Goal: Task Accomplishment & Management: Use online tool/utility

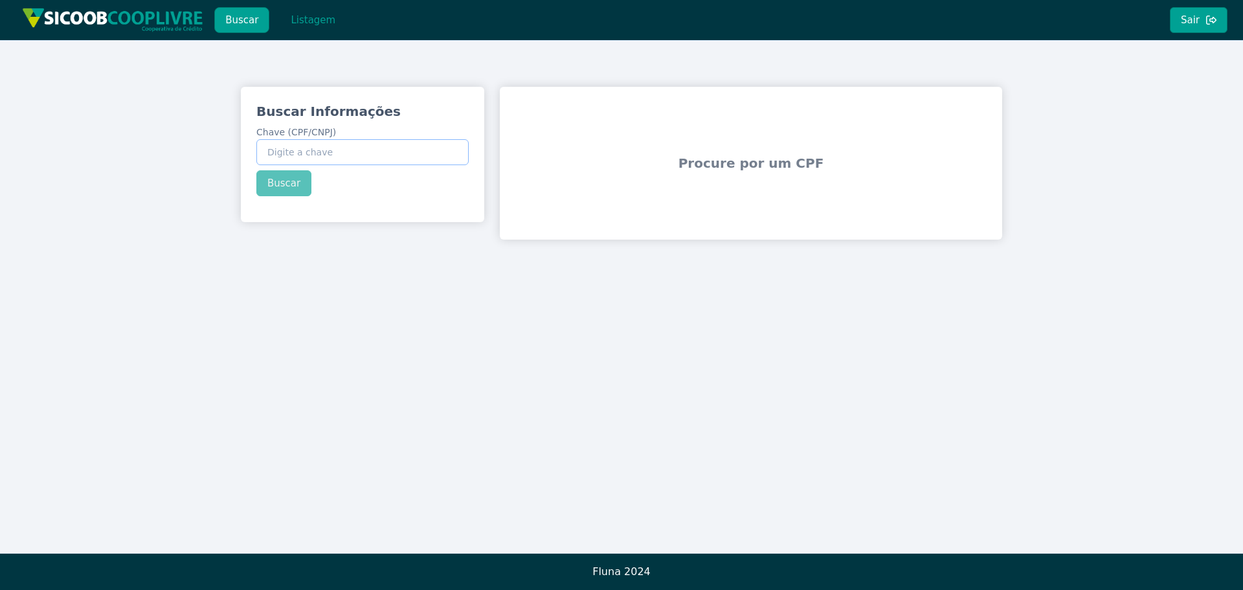
click at [337, 144] on input "Chave (CPF/CNPJ)" at bounding box center [362, 152] width 212 height 26
paste input "34.316.019/0001-63"
type input "34.316.019/0001-63"
click at [284, 183] on button "Buscar" at bounding box center [283, 183] width 55 height 26
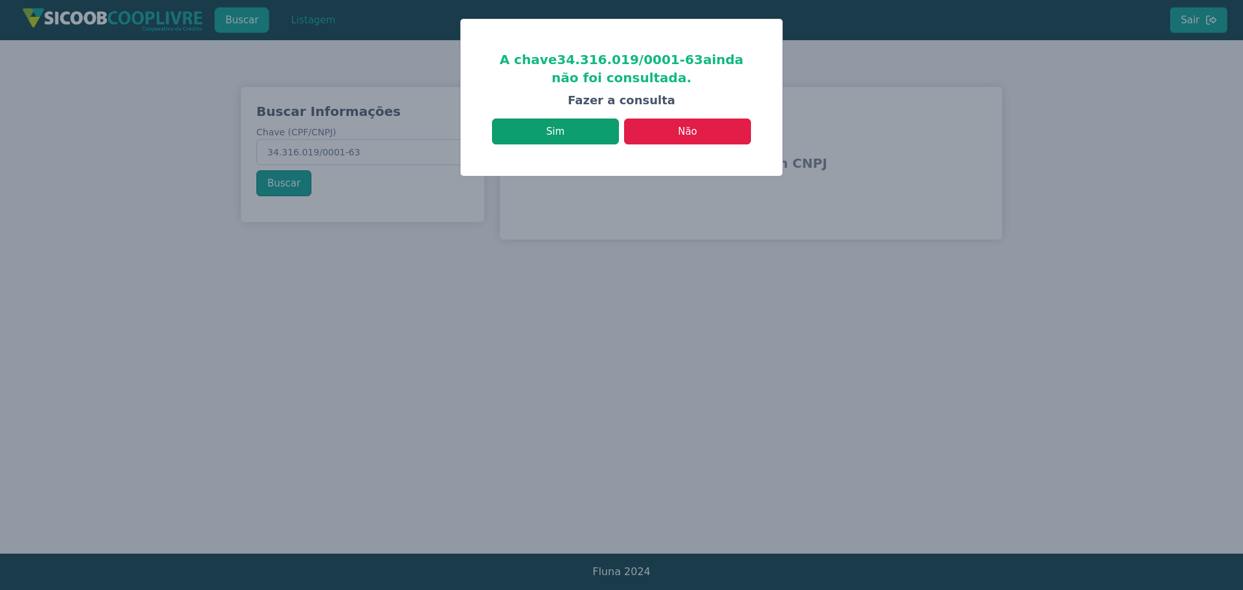
click at [554, 125] on button "Sim" at bounding box center [555, 131] width 127 height 26
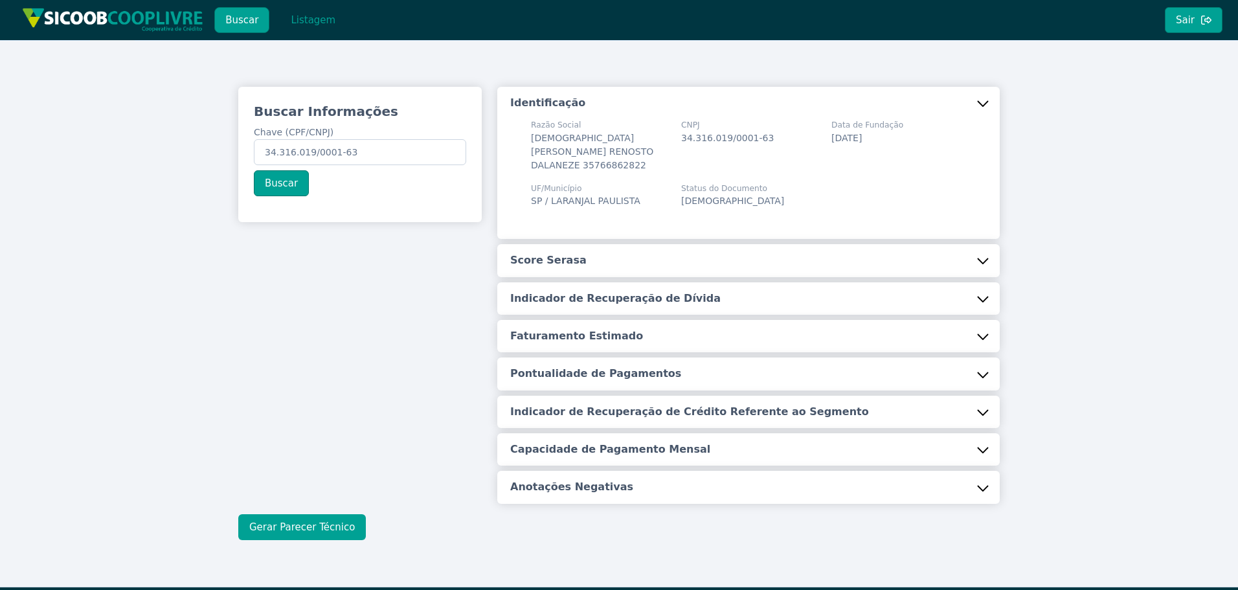
click at [297, 514] on button "Gerar Parecer Técnico" at bounding box center [302, 527] width 128 height 26
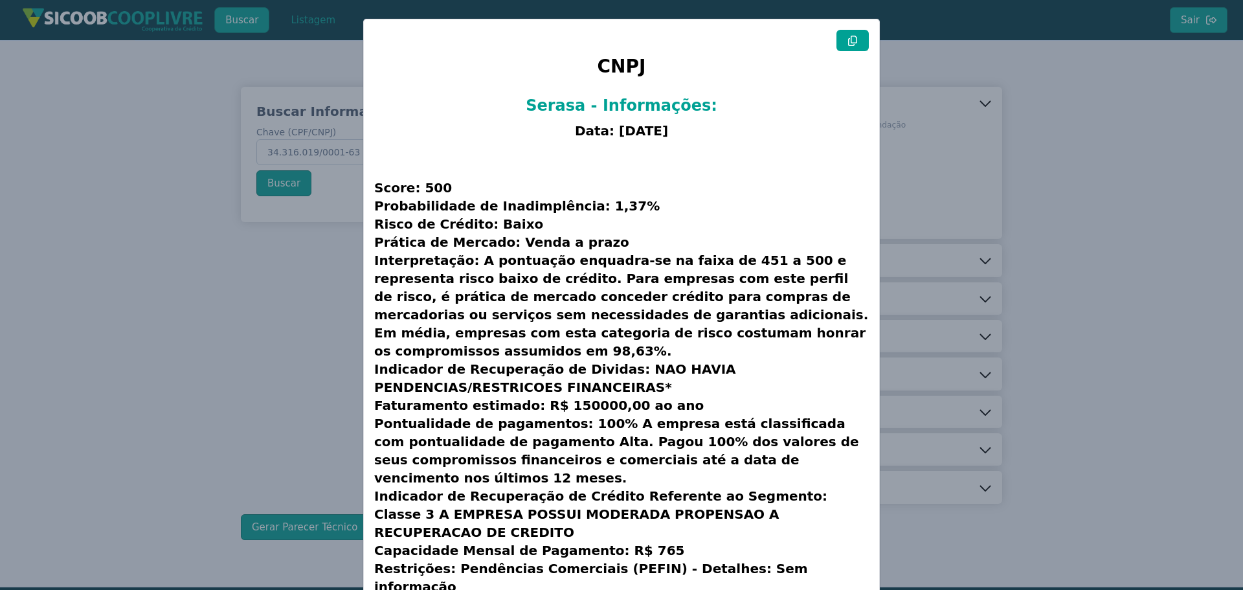
scroll to position [33, 0]
